Goal: Navigation & Orientation: Find specific page/section

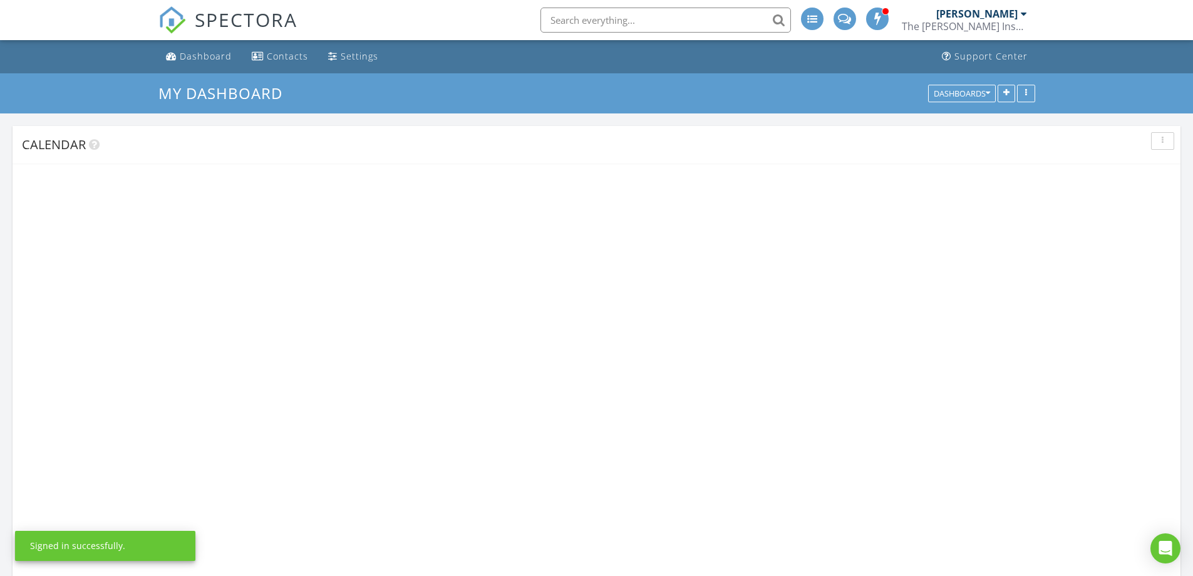
scroll to position [1159, 1213]
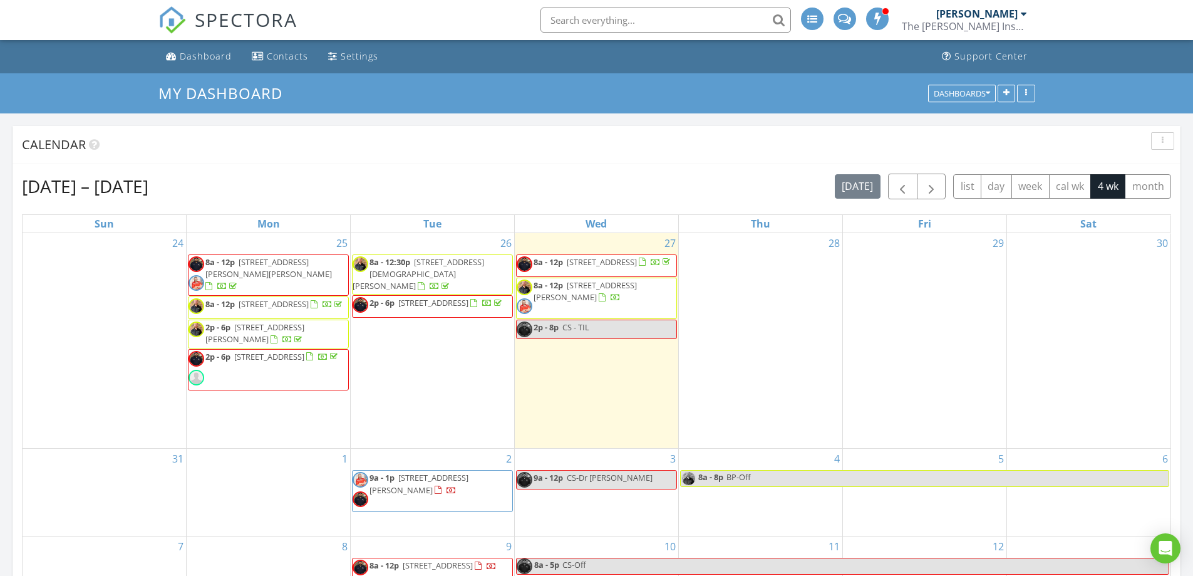
click at [646, 299] on span "8a - 12p 199 Graystone Dr, Weatherford 76088" at bounding box center [597, 298] width 160 height 38
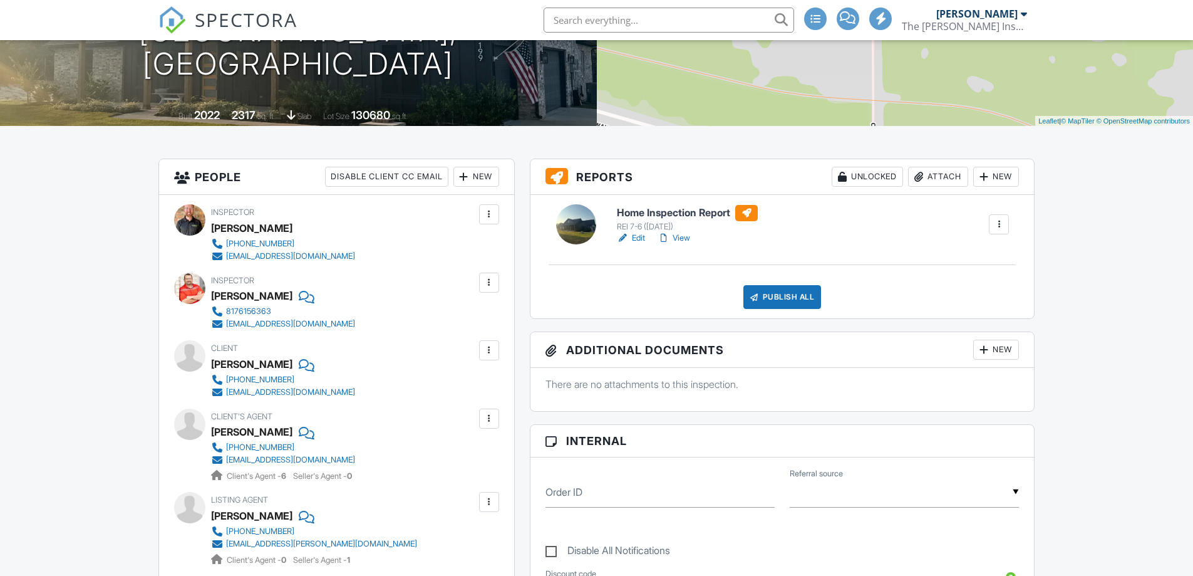
click at [642, 217] on h6 "Home Inspection Report" at bounding box center [687, 213] width 141 height 16
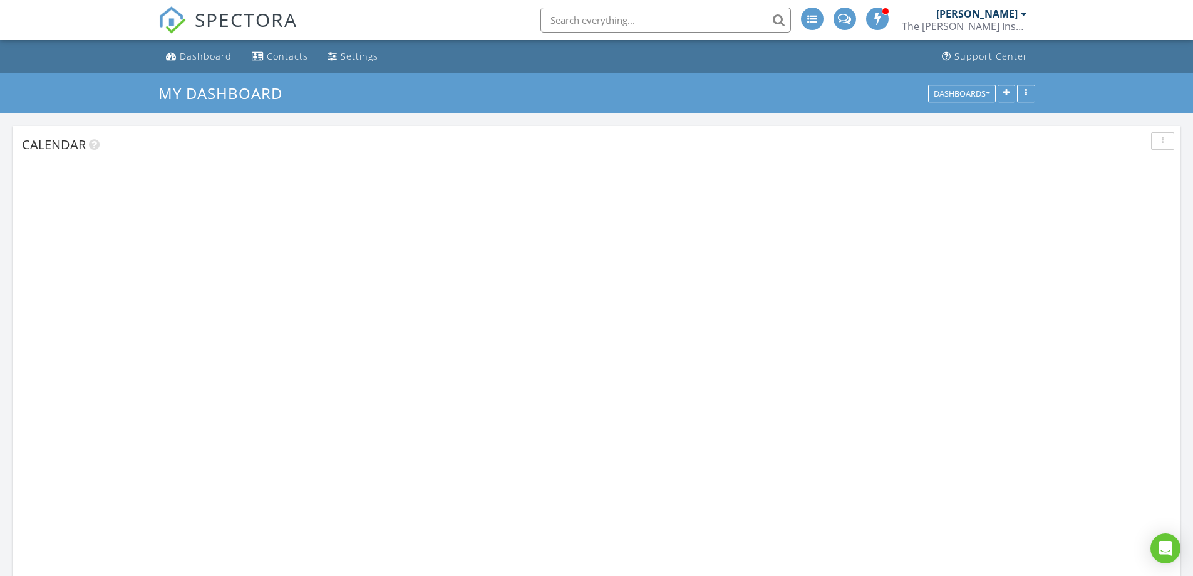
scroll to position [1159, 1213]
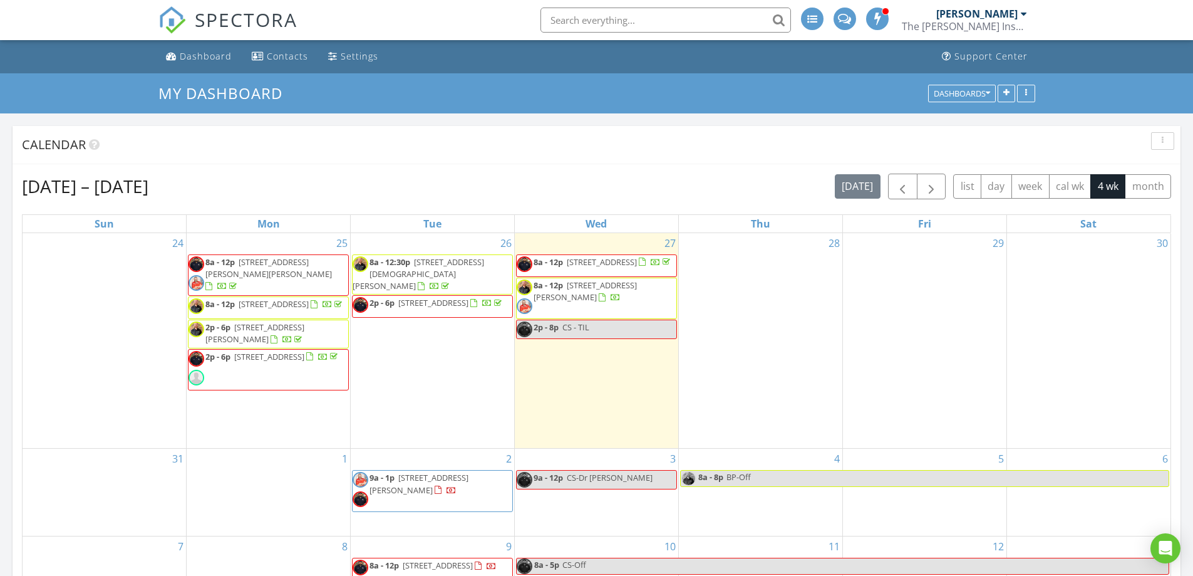
click at [644, 271] on span "8a - 12p 125 Classic Country Ct, Springtown 76082" at bounding box center [595, 265] width 156 height 19
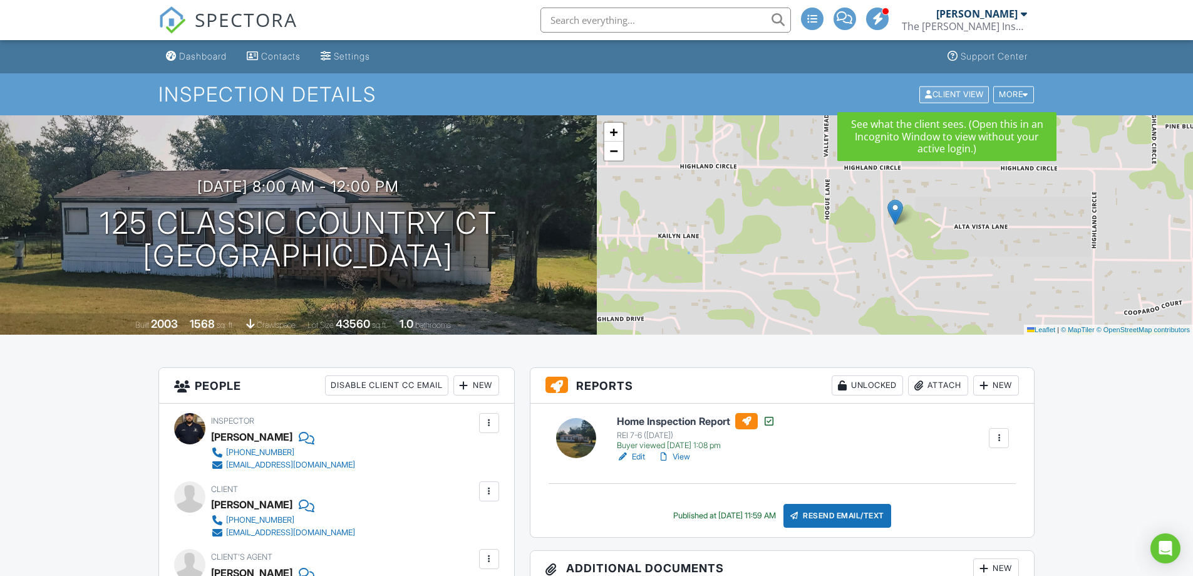
click at [939, 95] on div "Client View" at bounding box center [954, 94] width 70 height 17
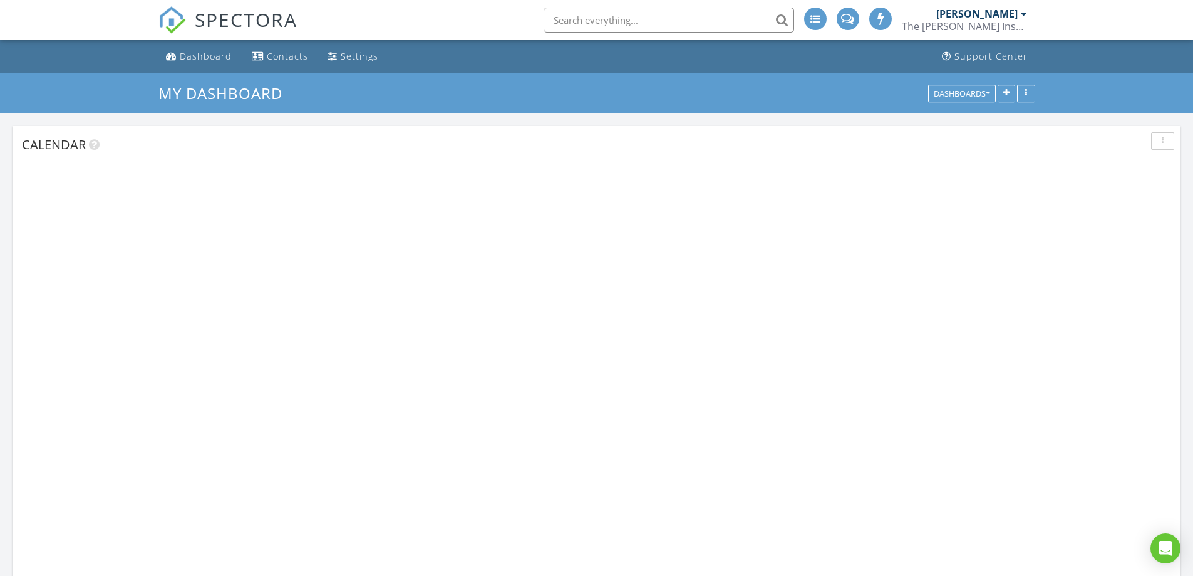
scroll to position [1159, 1213]
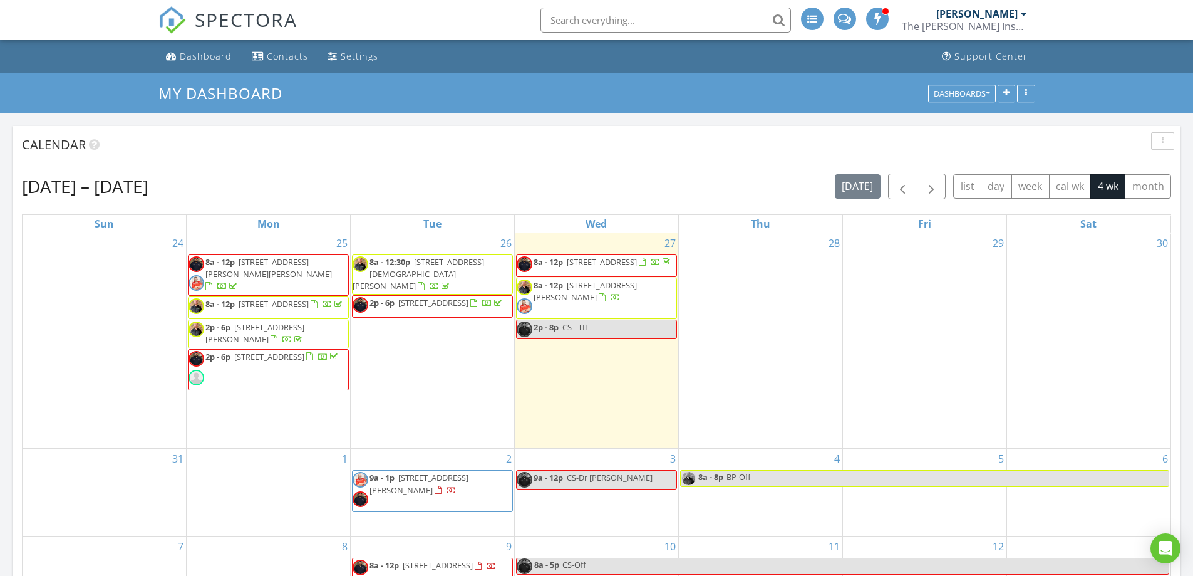
click at [468, 297] on span "[STREET_ADDRESS]" at bounding box center [433, 302] width 70 height 11
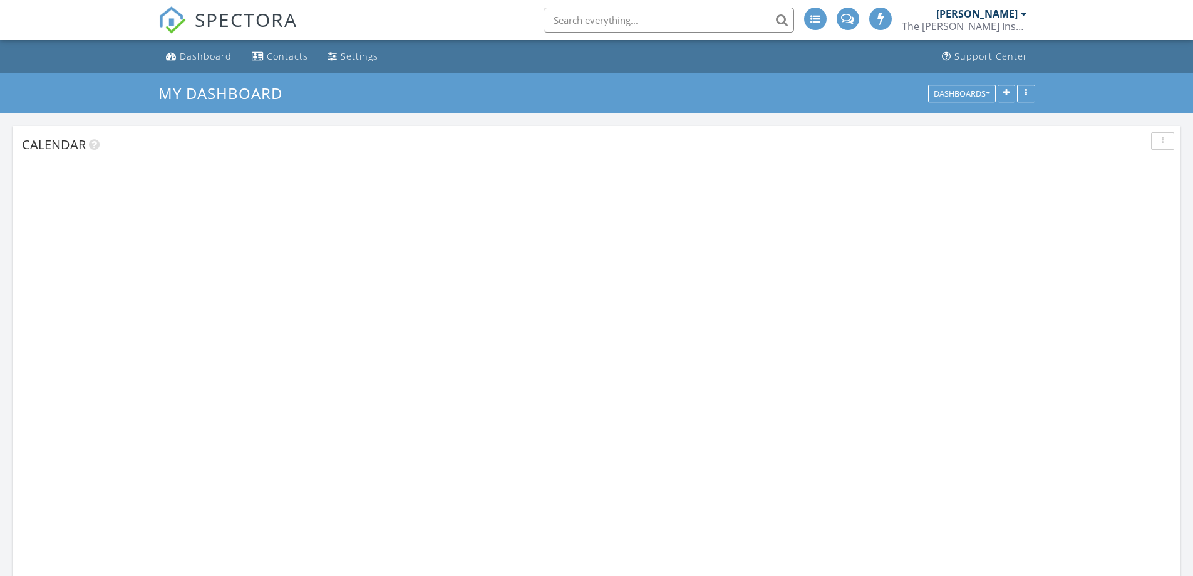
scroll to position [1159, 1213]
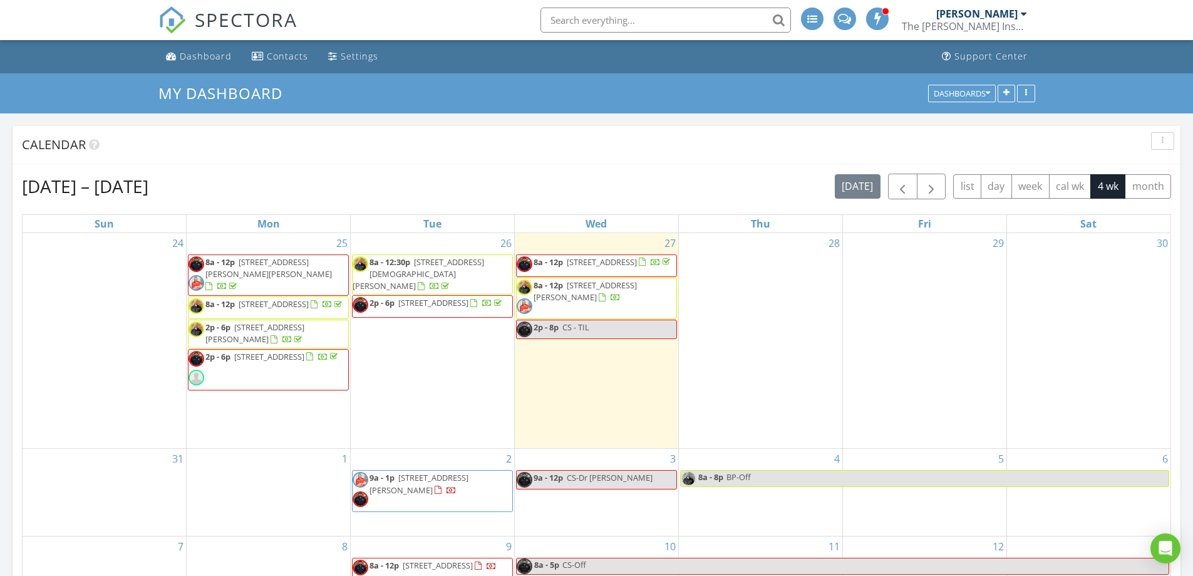
click at [467, 182] on div "[DATE] – [DATE] [DATE] list day week cal wk 4 wk month" at bounding box center [596, 186] width 1149 height 26
click at [512, 184] on div "[DATE] – [DATE] [DATE] list day week cal wk 4 wk month" at bounding box center [596, 186] width 1149 height 26
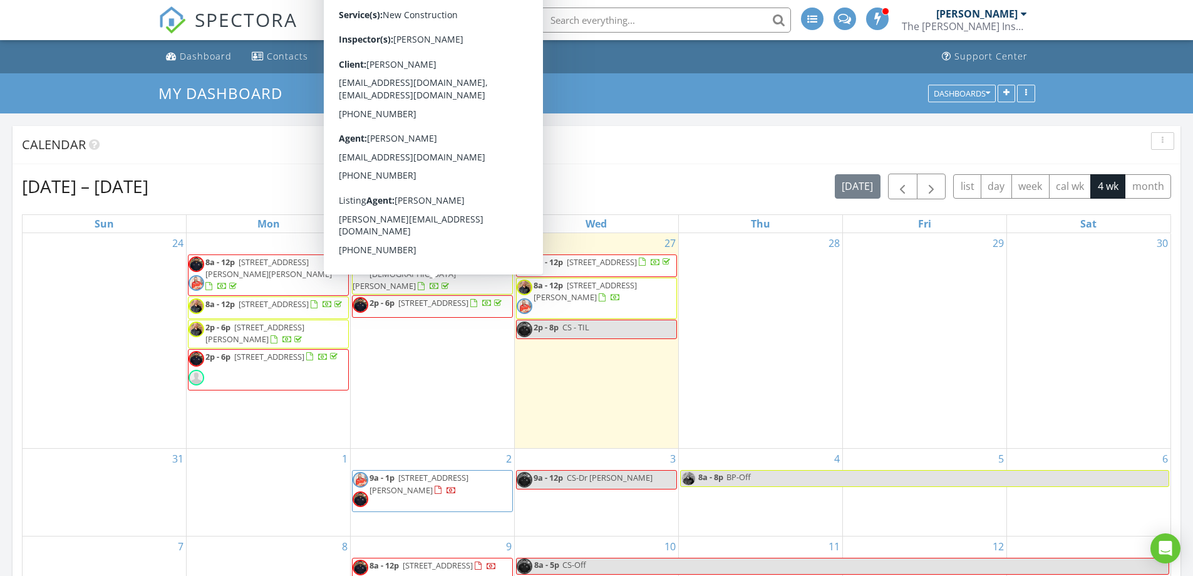
click at [468, 297] on span "1214 Champlain Wy, Dallas 75253" at bounding box center [433, 302] width 70 height 11
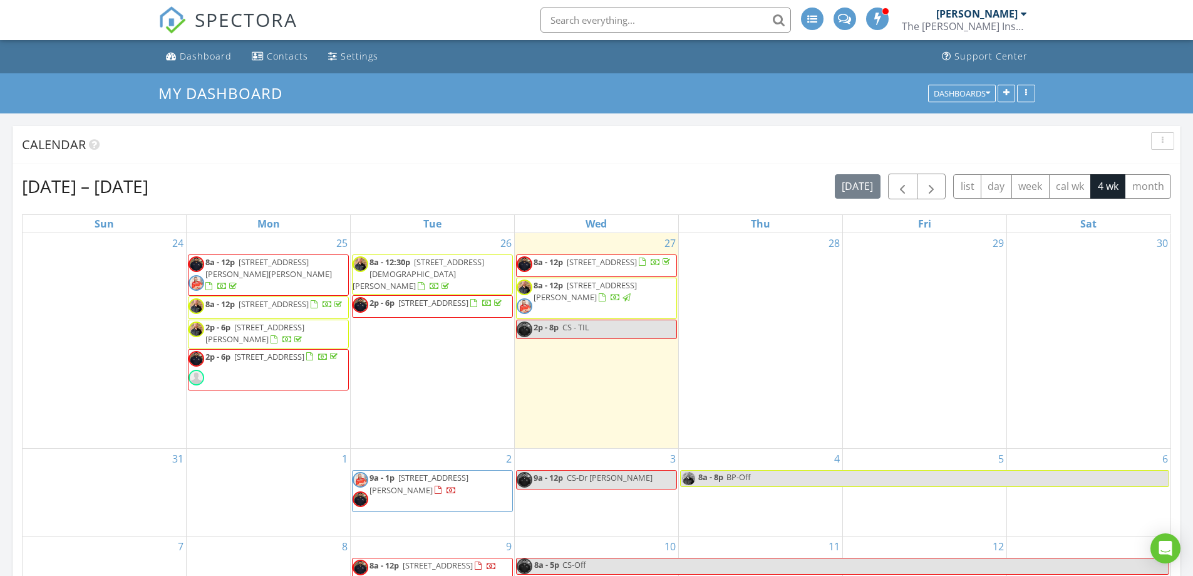
click at [410, 275] on span "1013 Lady Amber Ct, Granbury 76049" at bounding box center [419, 273] width 132 height 35
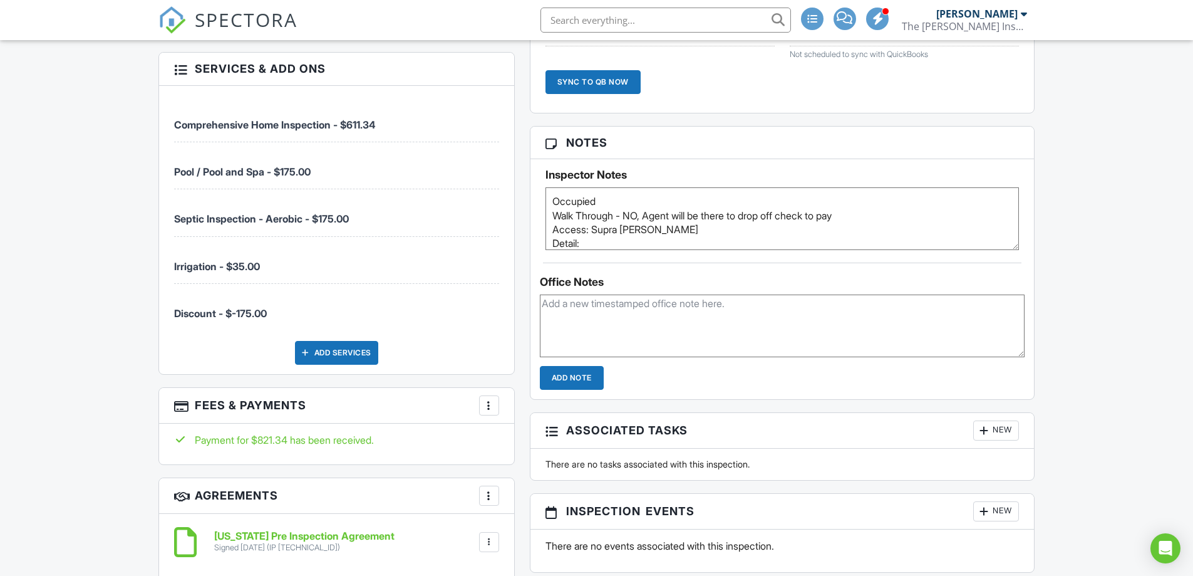
scroll to position [1148, 0]
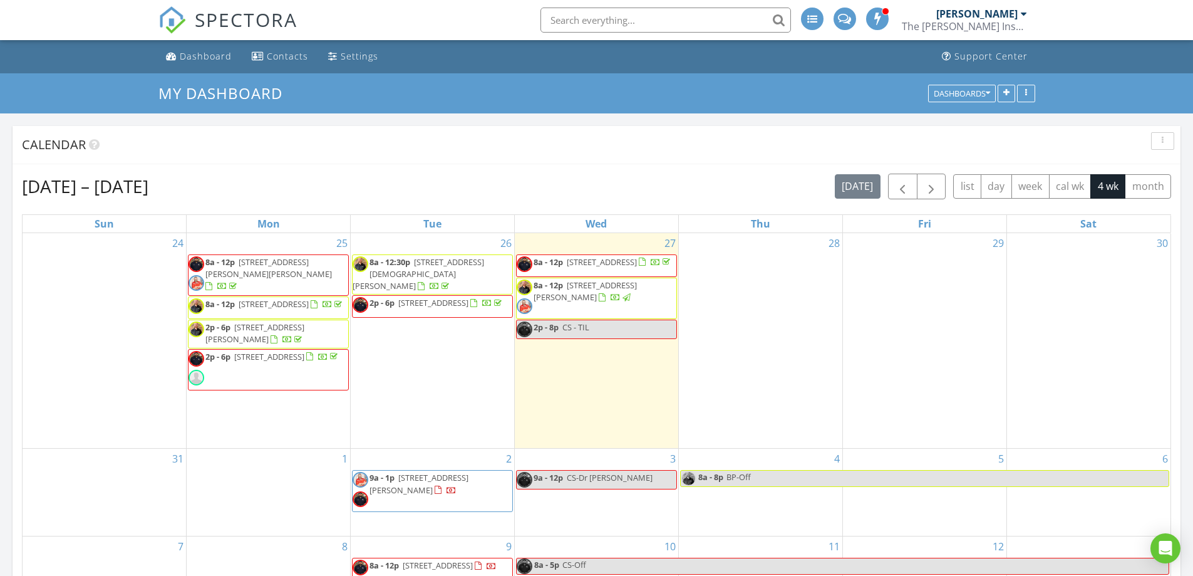
click at [564, 303] on span "199 Graystone Dr, Weatherford 76088" at bounding box center [585, 290] width 103 height 23
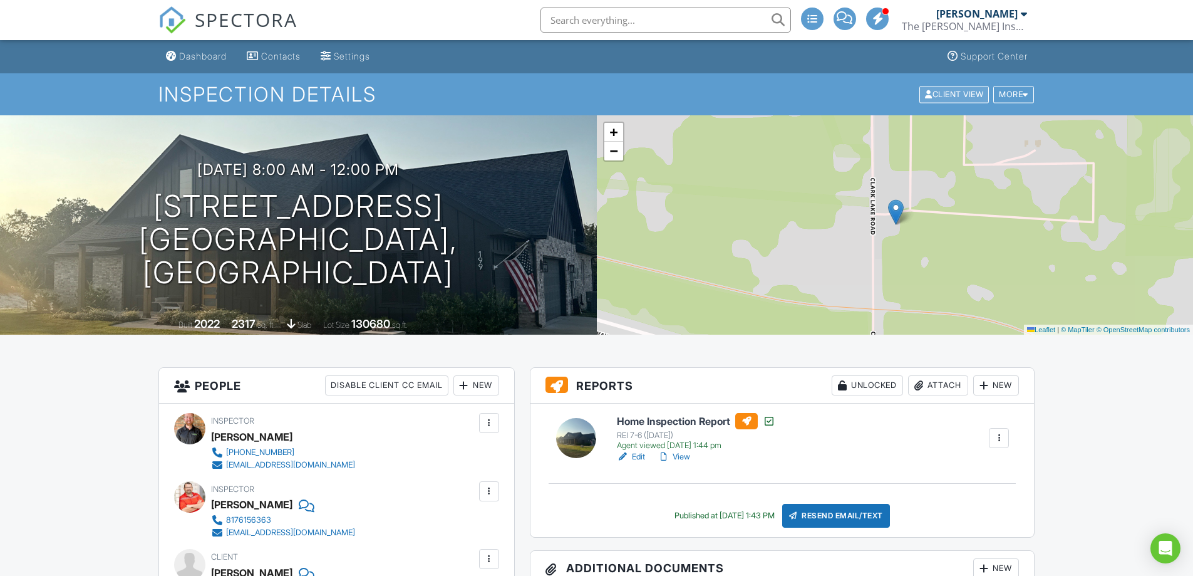
click at [936, 93] on div "Client View" at bounding box center [954, 94] width 70 height 17
